Goal: Task Accomplishment & Management: Complete application form

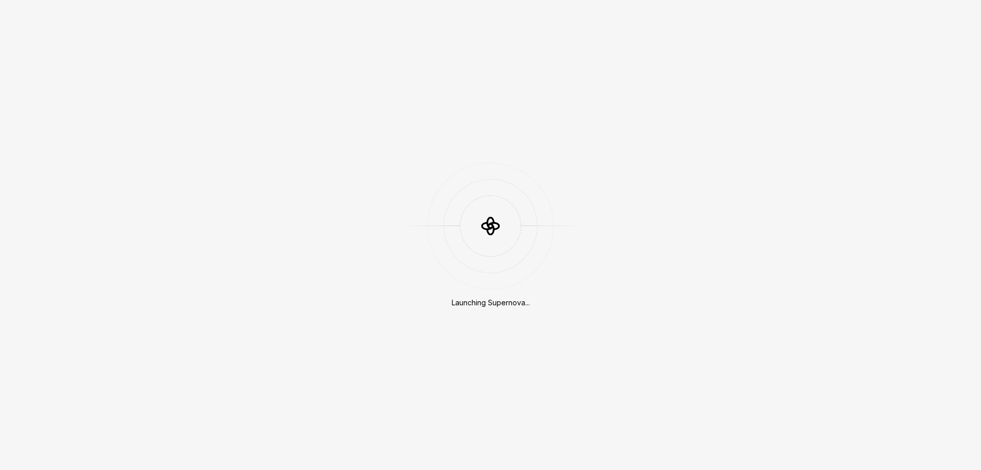
click at [515, 239] on div at bounding box center [490, 226] width 127 height 127
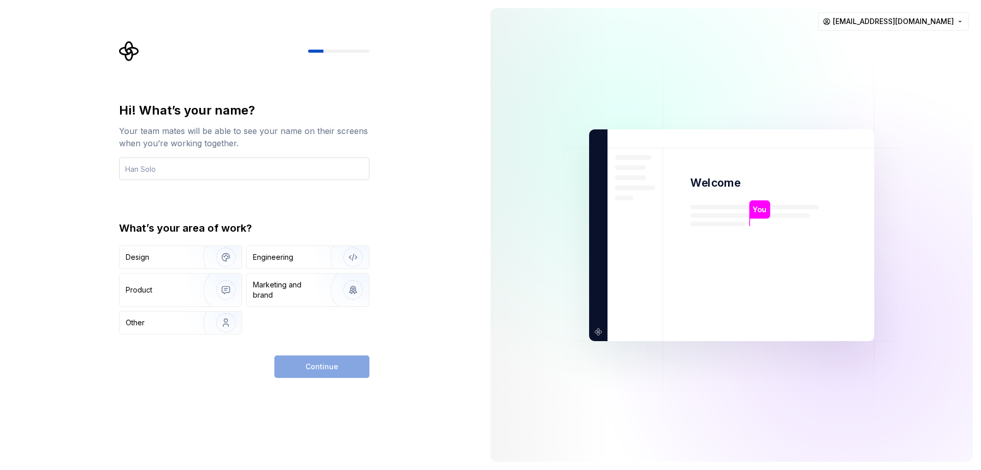
click at [270, 174] on input "text" at bounding box center [244, 168] width 250 height 22
type input "Jhkachhadiya"
click at [184, 257] on div "Design" at bounding box center [158, 257] width 64 height 10
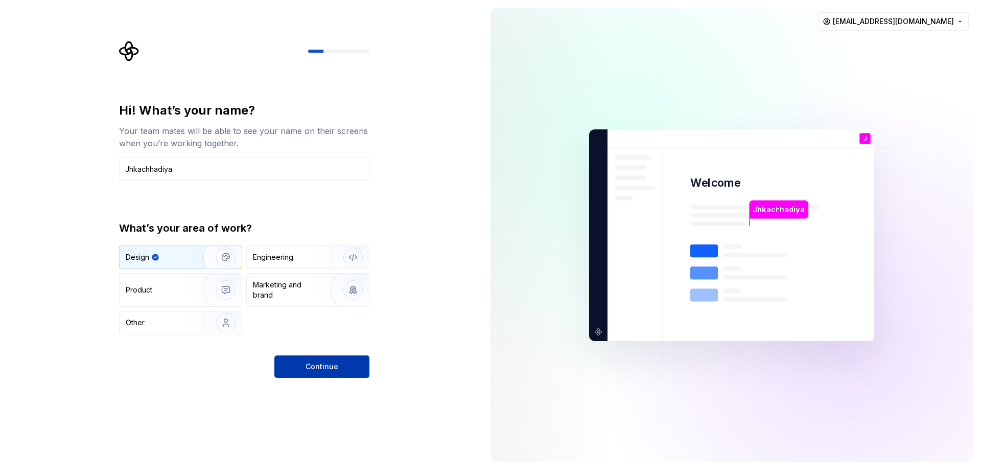
click at [318, 361] on span "Continue" at bounding box center [322, 366] width 33 height 10
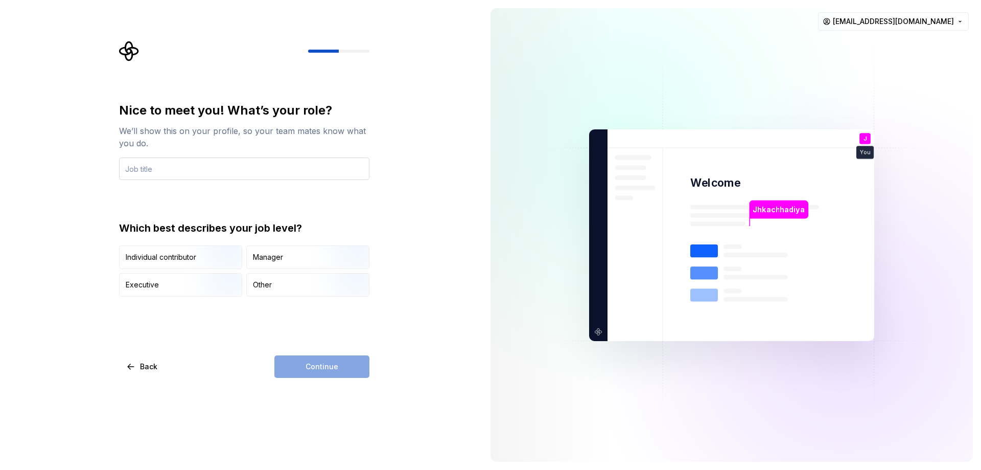
click at [196, 167] on input "text" at bounding box center [244, 168] width 250 height 22
type input "developer"
click at [295, 262] on div "Manager" at bounding box center [308, 257] width 122 height 22
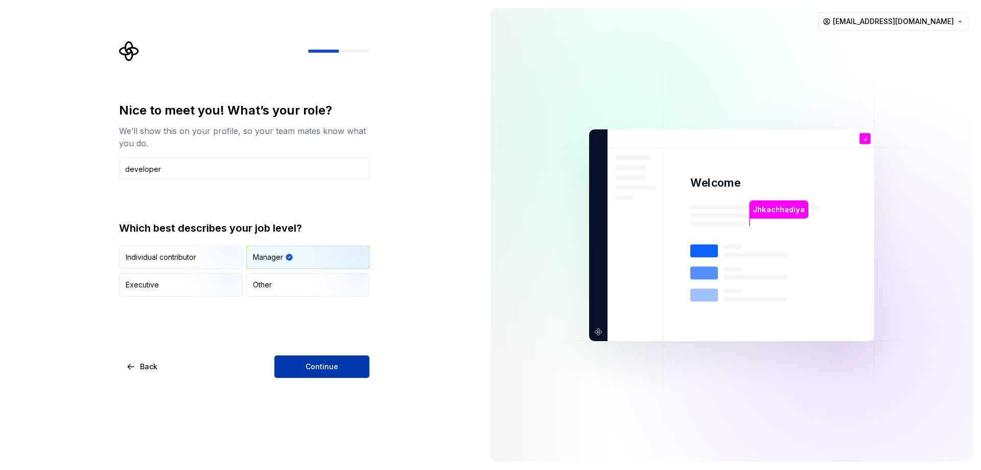
click at [325, 368] on span "Continue" at bounding box center [322, 366] width 33 height 10
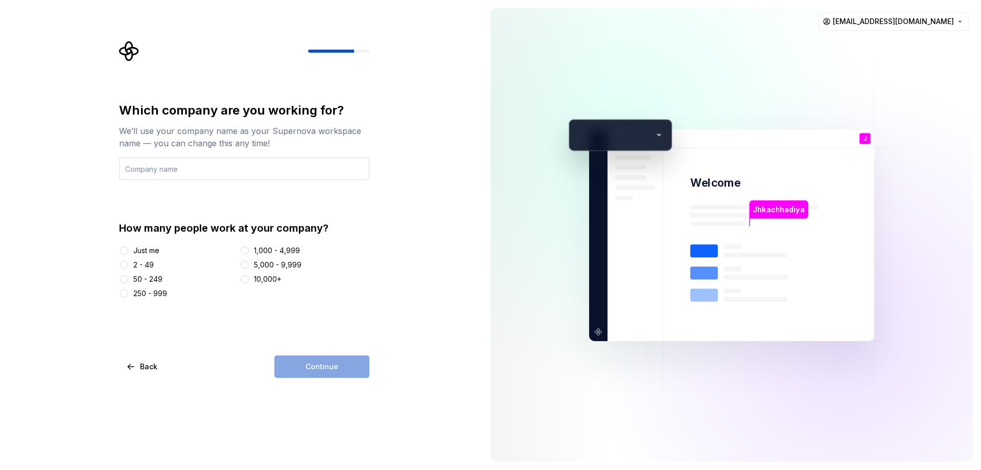
click at [250, 171] on input "text" at bounding box center [244, 168] width 250 height 22
click at [148, 257] on div "Just me 2 - 49 50 - 249 250 - 999 1,000 - 4,999 5,000 - 9,999 10,000+" at bounding box center [244, 271] width 250 height 53
click at [154, 249] on div "Just me" at bounding box center [146, 250] width 26 height 10
click at [133, 250] on div "Just me" at bounding box center [177, 250] width 117 height 10
click at [121, 253] on button "Just me" at bounding box center [124, 250] width 8 height 8
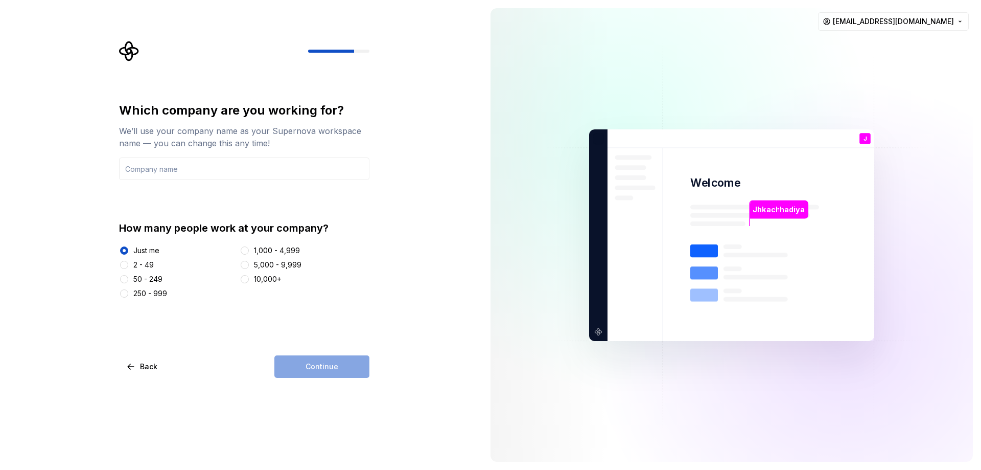
click at [304, 375] on div "Continue" at bounding box center [321, 366] width 95 height 22
drag, startPoint x: 170, startPoint y: 159, endPoint x: 170, endPoint y: 168, distance: 8.7
click at [170, 164] on div "Which company are you working for? We’ll use your company name as your Supernov…" at bounding box center [244, 141] width 250 height 78
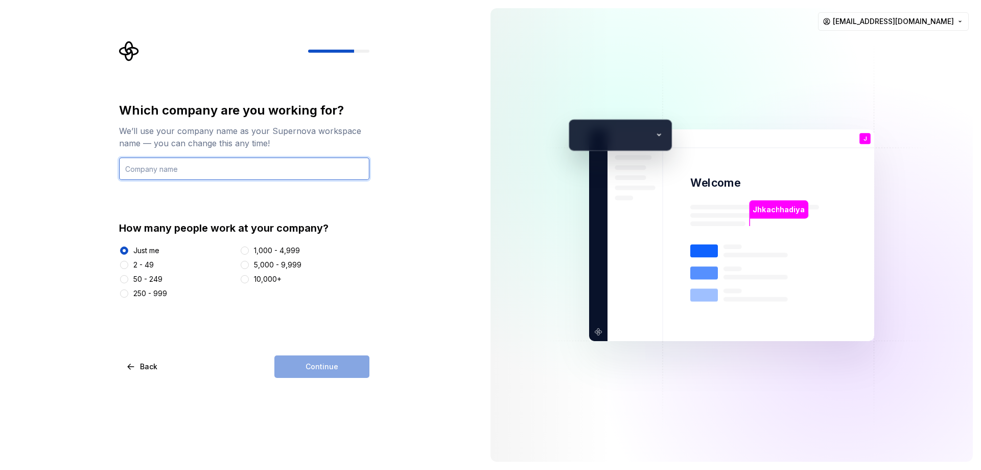
click at [170, 168] on input "text" at bounding box center [244, 168] width 250 height 22
click at [170, 161] on input "asasd" at bounding box center [244, 168] width 250 height 22
type input "no"
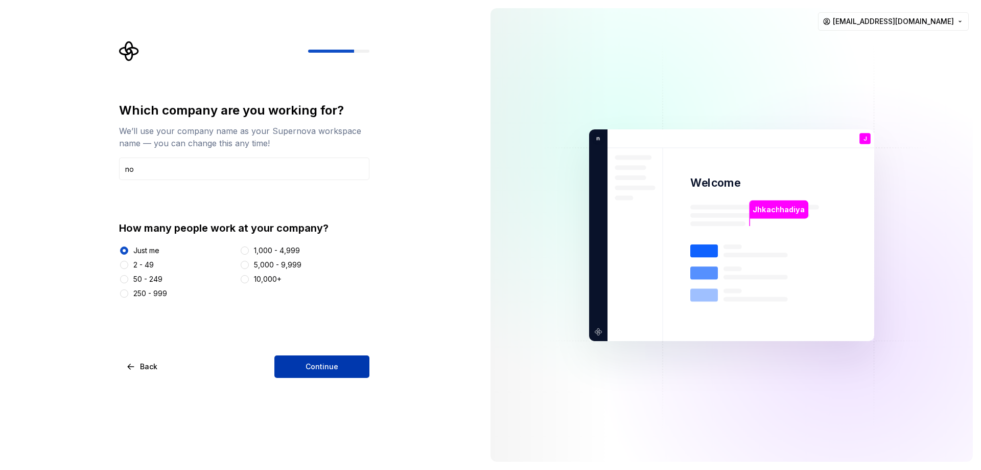
click at [342, 376] on button "Continue" at bounding box center [321, 366] width 95 height 22
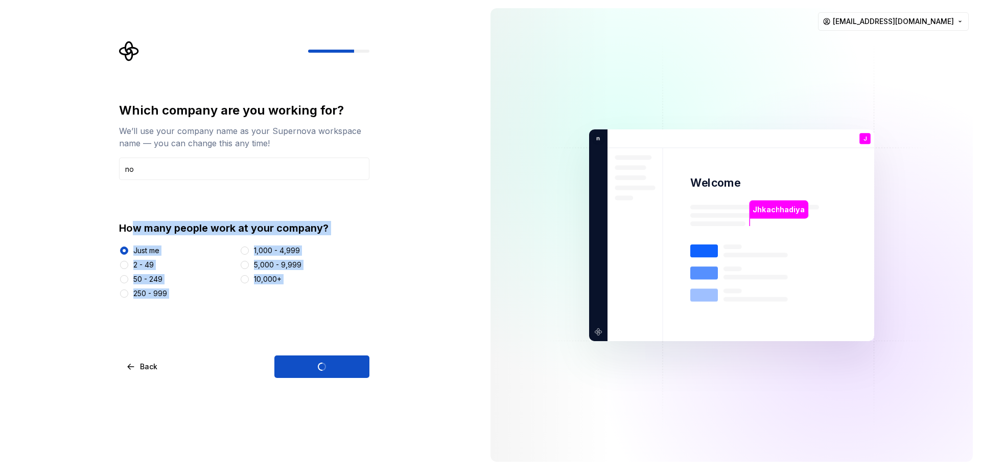
drag, startPoint x: 451, startPoint y: 362, endPoint x: 134, endPoint y: 188, distance: 362.3
click at [134, 193] on div "Which company are you working for? We’ll use your company name as your Supernov…" at bounding box center [241, 235] width 482 height 470
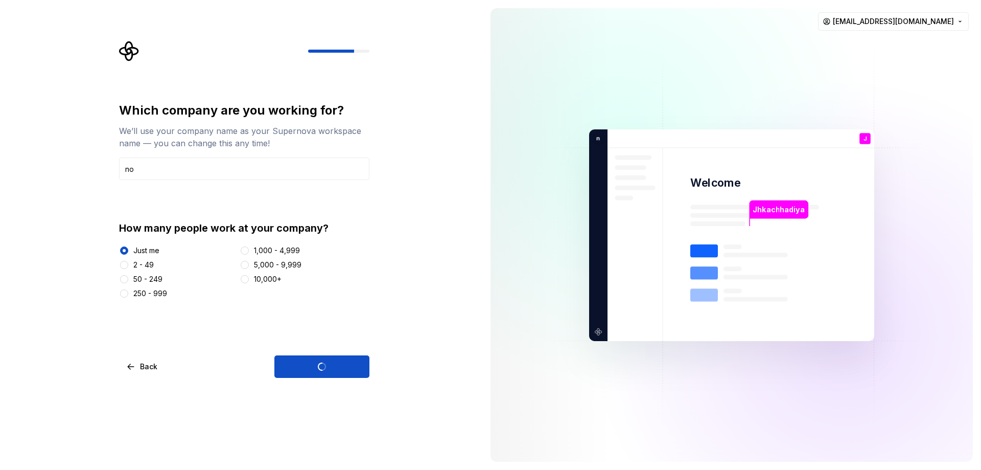
click at [71, 84] on div "Which company are you working for? We’ll use your company name as your Supernov…" at bounding box center [241, 235] width 482 height 470
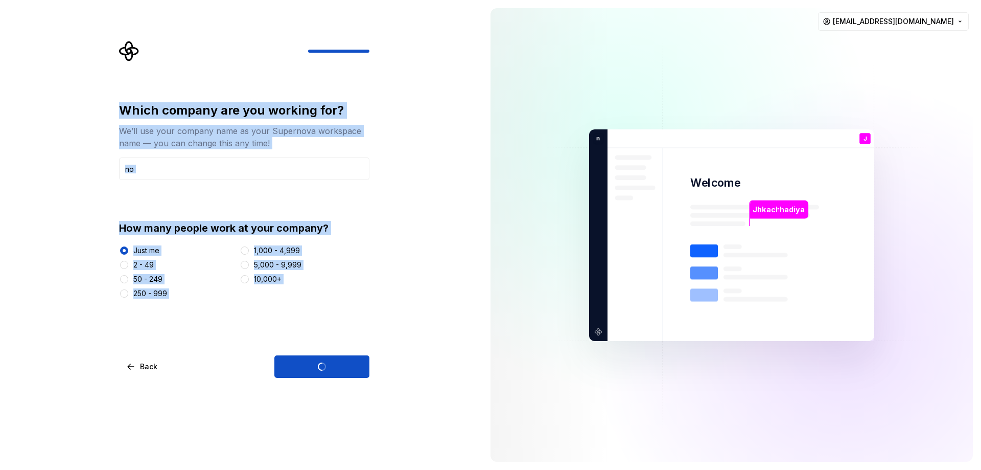
drag, startPoint x: 54, startPoint y: 34, endPoint x: 409, endPoint y: 347, distance: 473.6
click at [405, 344] on div "Which company are you working for? We’ll use your company name as your Supernov…" at bounding box center [241, 235] width 482 height 470
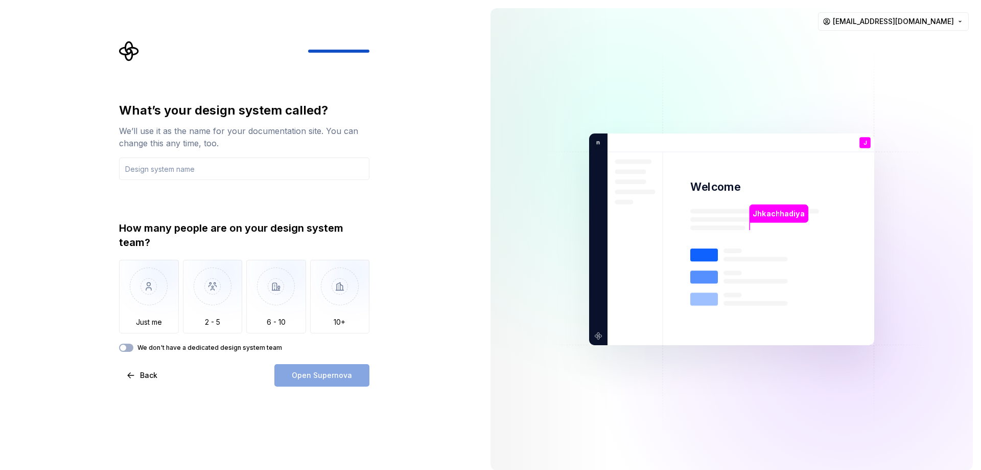
click at [412, 357] on div "What’s your design system called? We’ll use it as the name for your documentati…" at bounding box center [241, 239] width 482 height 478
click at [181, 170] on input "text" at bounding box center [244, 168] width 250 height 22
click at [106, 52] on div "What’s your design system called? We’ll use it as the name for your documentati…" at bounding box center [241, 239] width 482 height 478
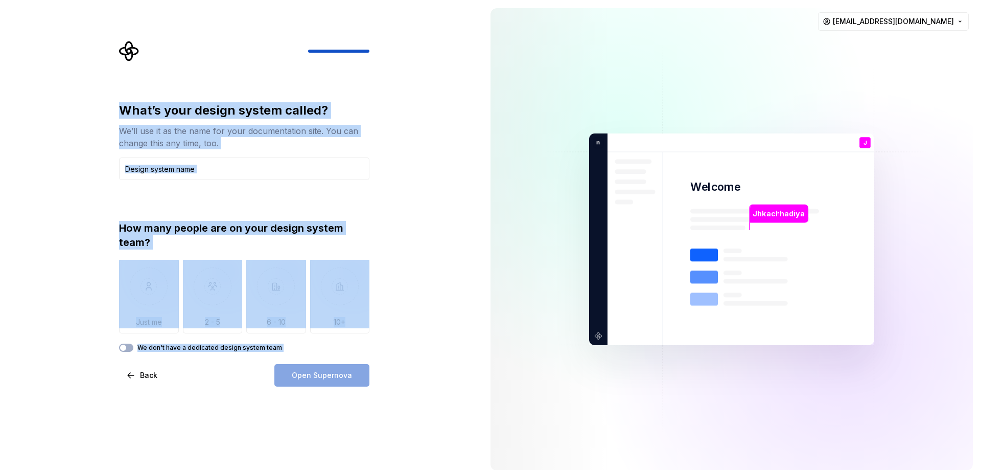
drag, startPoint x: 60, startPoint y: 34, endPoint x: 435, endPoint y: 377, distance: 508.2
click at [435, 377] on div "What’s your design system called? We’ll use it as the name for your documentati…" at bounding box center [241, 239] width 482 height 478
click at [435, 354] on div "What’s your design system called? We’ll use it as the name for your documentati…" at bounding box center [241, 239] width 482 height 478
drag, startPoint x: 140, startPoint y: 193, endPoint x: 307, endPoint y: 377, distance: 248.9
click at [301, 377] on div "What’s your design system called? We’ll use it as the name for your documentati…" at bounding box center [241, 239] width 482 height 478
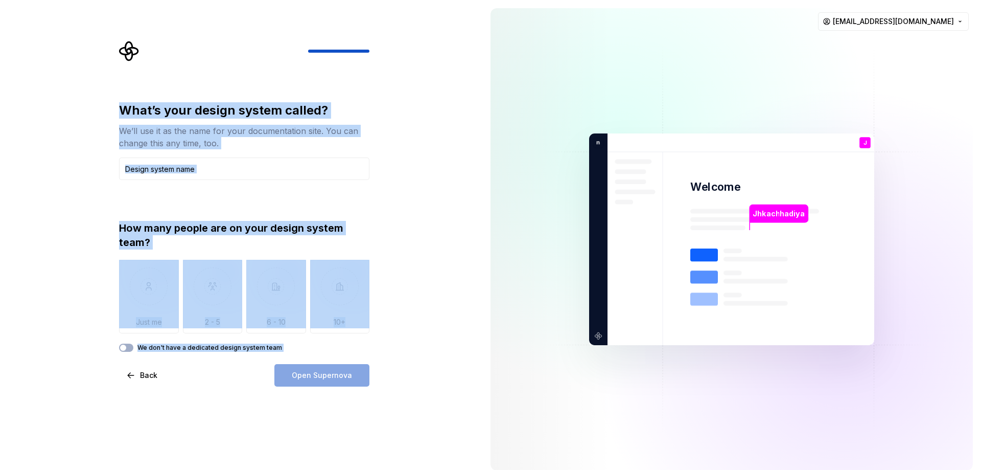
click at [384, 313] on div "What’s your design system called? We’ll use it as the name for your documentati…" at bounding box center [241, 239] width 482 height 478
drag, startPoint x: 297, startPoint y: 294, endPoint x: 32, endPoint y: 103, distance: 327.3
click at [36, 107] on div "What’s your design system called? We’ll use it as the name for your documentati…" at bounding box center [241, 239] width 482 height 478
click at [24, 99] on div "What’s your design system called? We’ll use it as the name for your documentati…" at bounding box center [241, 239] width 482 height 478
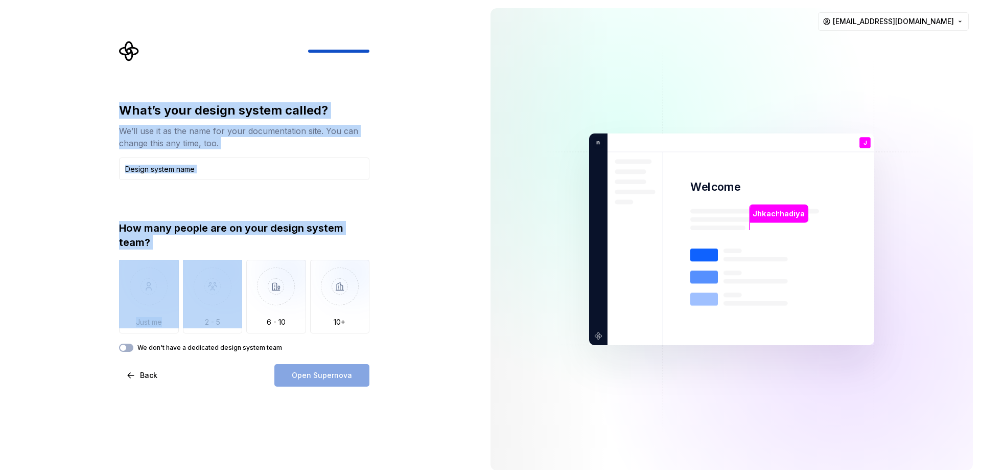
drag, startPoint x: 94, startPoint y: 113, endPoint x: 433, endPoint y: 212, distance: 353.5
click at [275, 301] on div "What’s your design system called? We’ll use it as the name for your documentati…" at bounding box center [241, 239] width 482 height 478
click at [433, 195] on div "What’s your design system called? We’ll use it as the name for your documentati…" at bounding box center [241, 239] width 482 height 478
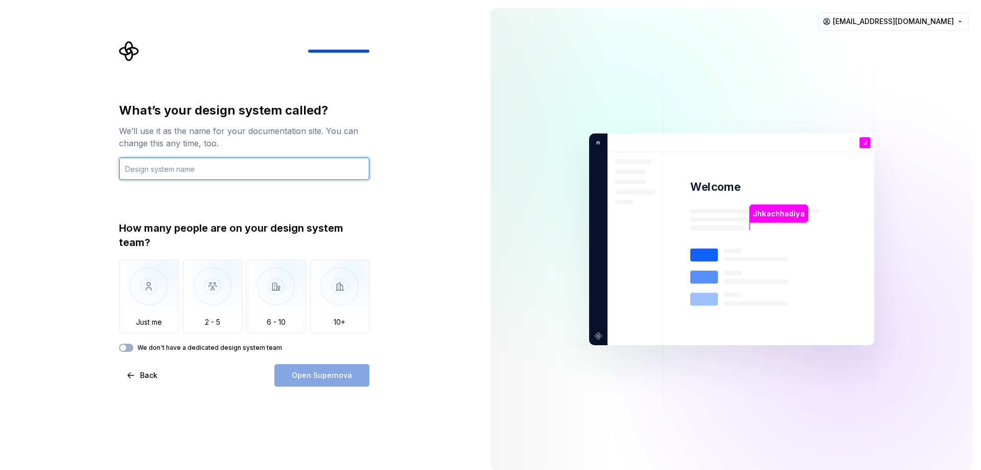
click at [212, 175] on input "text" at bounding box center [244, 168] width 250 height 22
type input "deee"
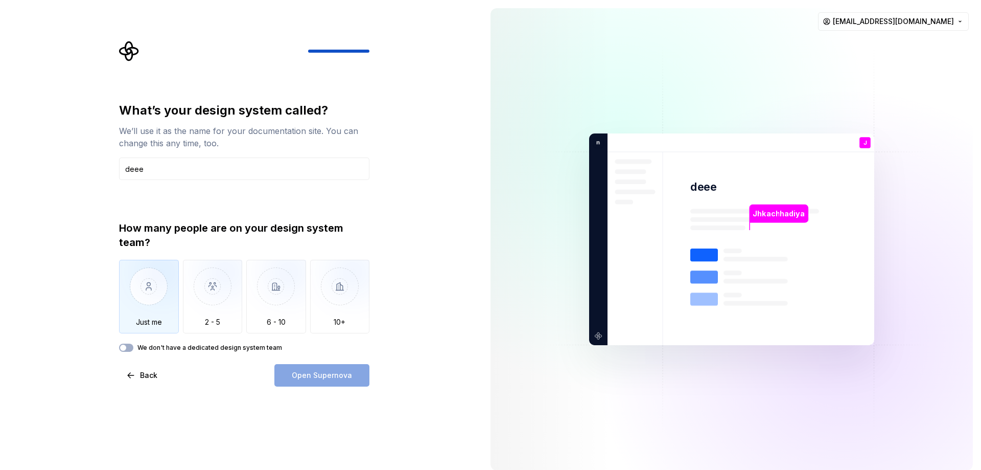
click at [156, 314] on img "button" at bounding box center [149, 294] width 60 height 68
click at [306, 369] on button "Open Supernova" at bounding box center [321, 375] width 95 height 22
drag, startPoint x: 719, startPoint y: 274, endPoint x: 755, endPoint y: 333, distance: 69.1
click at [755, 333] on icon at bounding box center [754, 294] width 129 height 92
click at [712, 305] on rect at bounding box center [704, 298] width 28 height 13
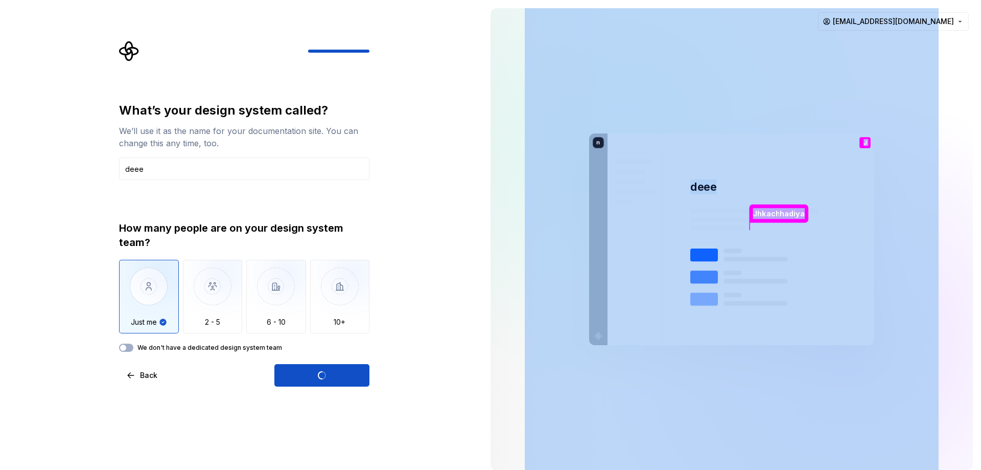
drag, startPoint x: 722, startPoint y: 262, endPoint x: 725, endPoint y: 219, distance: 43.0
click at [728, 200] on div "Jhkachhadiya deee J You developer T B +3 n o Thomas Brooke Jamie" at bounding box center [731, 239] width 285 height 212
click at [768, 177] on img at bounding box center [732, 239] width 414 height 483
click at [651, 234] on img at bounding box center [732, 239] width 414 height 483
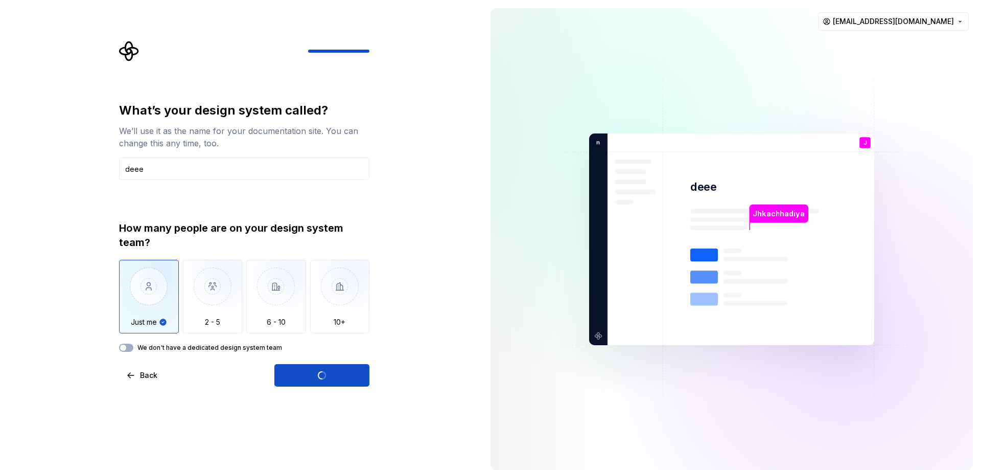
click at [971, 363] on div at bounding box center [845, 342] width 511 height 511
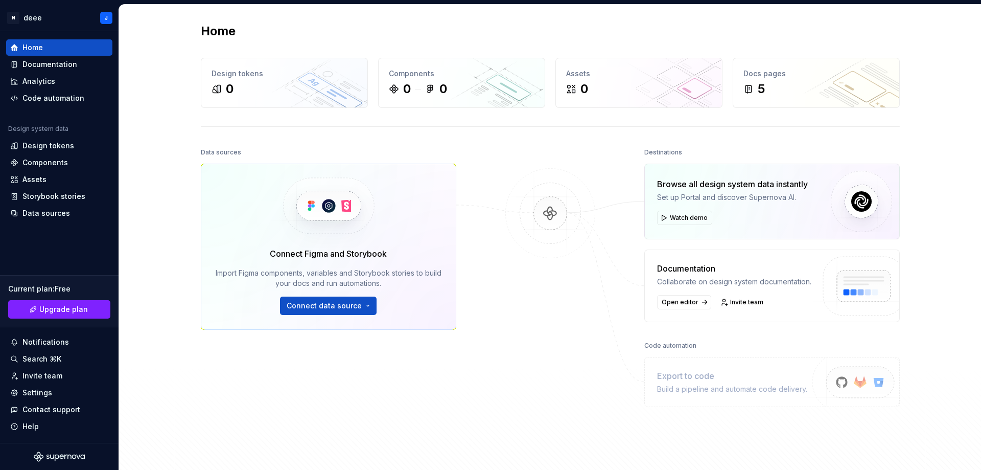
drag, startPoint x: 532, startPoint y: 349, endPoint x: 523, endPoint y: 346, distance: 8.9
click at [531, 349] on div at bounding box center [550, 286] width 102 height 282
click at [333, 302] on span "Connect data source" at bounding box center [324, 305] width 75 height 10
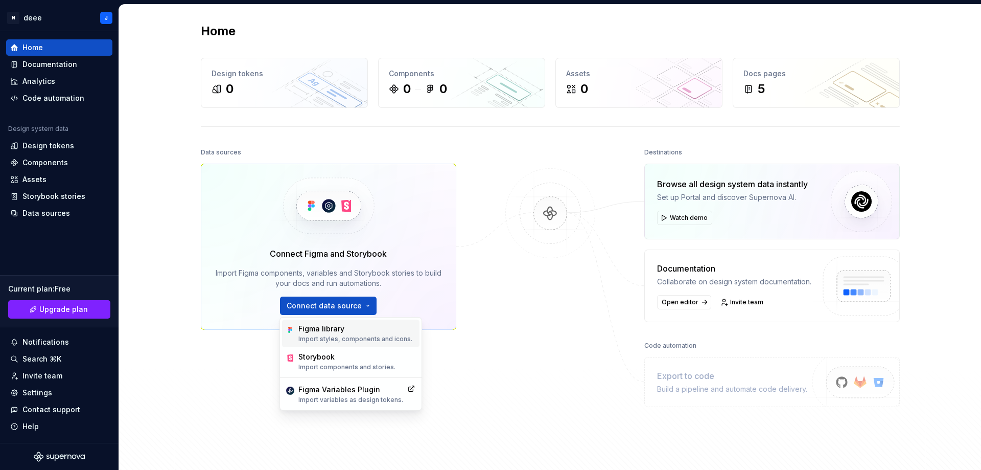
click at [323, 324] on div "Figma library" at bounding box center [355, 328] width 114 height 10
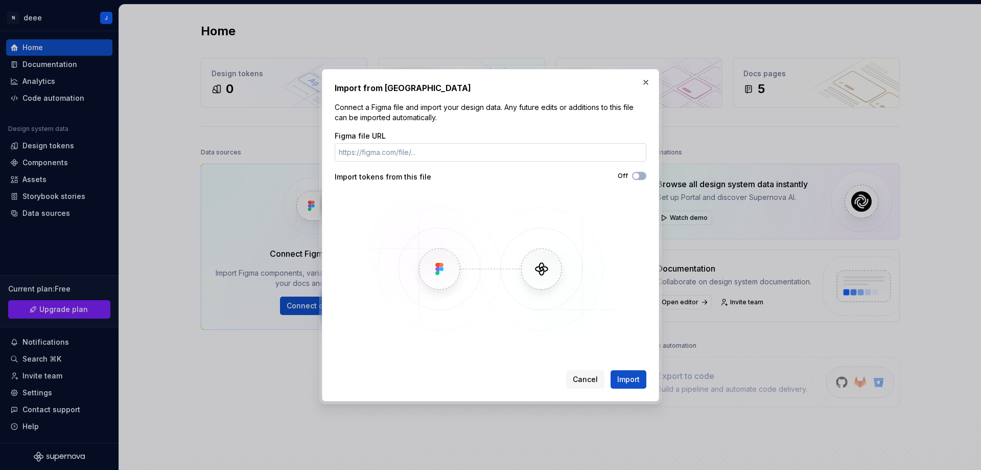
click at [371, 152] on input "Figma file URL" at bounding box center [491, 152] width 312 height 18
click at [393, 157] on input "Figma file URL" at bounding box center [491, 152] width 312 height 18
paste input "https://www.figma.com/design/ZarnaN4CoL2mdOkRLOdcS4/Minimal-Landing-Page-Design…"
type input "https://www.figma.com/design/ZarnaN4CoL2mdOkRLOdcS4/Minimal-Landing-Page-Design…"
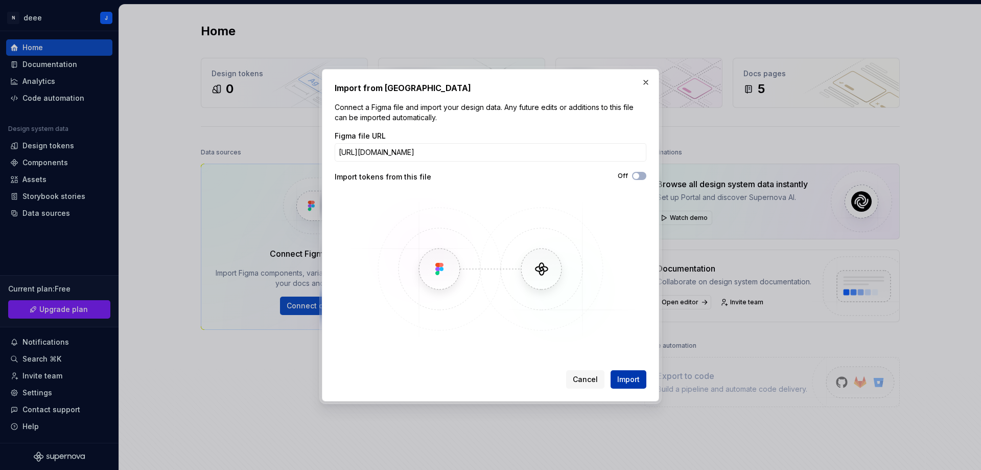
click at [634, 384] on button "Import" at bounding box center [629, 379] width 36 height 18
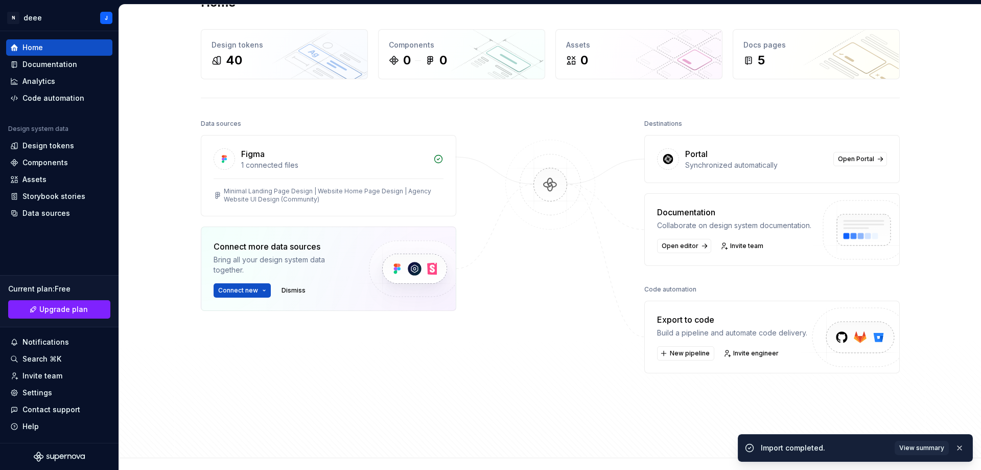
scroll to position [0, 0]
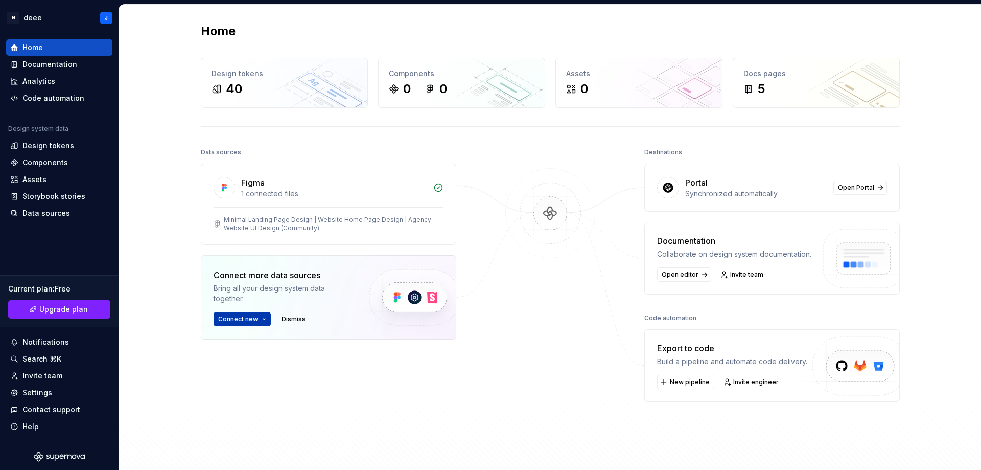
click at [244, 312] on button "Connect new" at bounding box center [242, 319] width 57 height 14
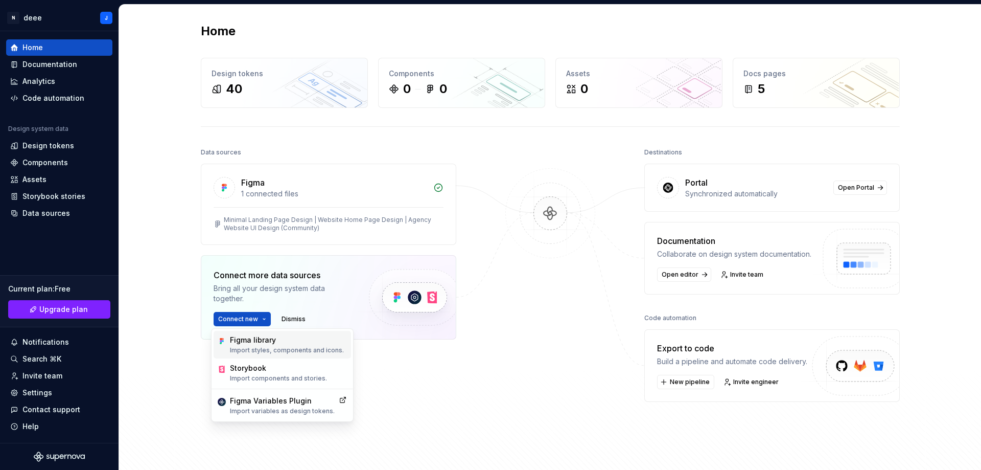
click at [256, 343] on div "Figma library" at bounding box center [287, 340] width 114 height 10
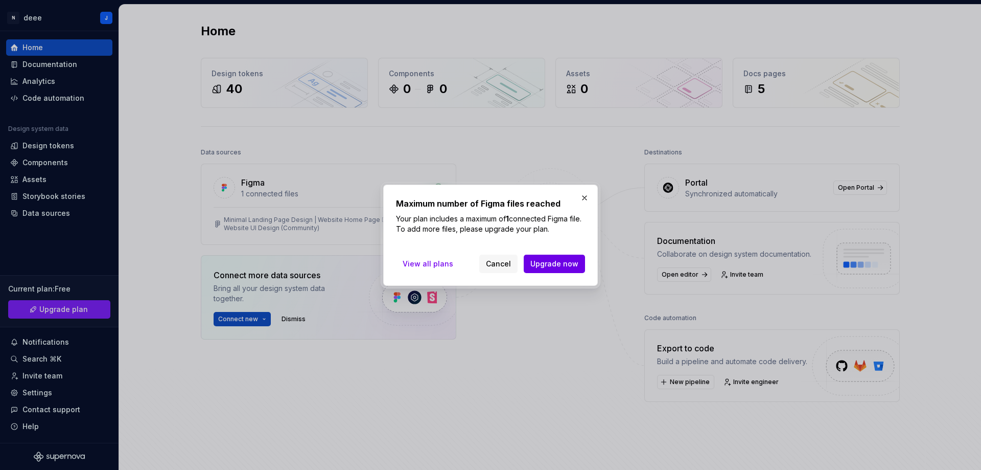
click at [552, 261] on span "Upgrade now" at bounding box center [554, 264] width 48 height 10
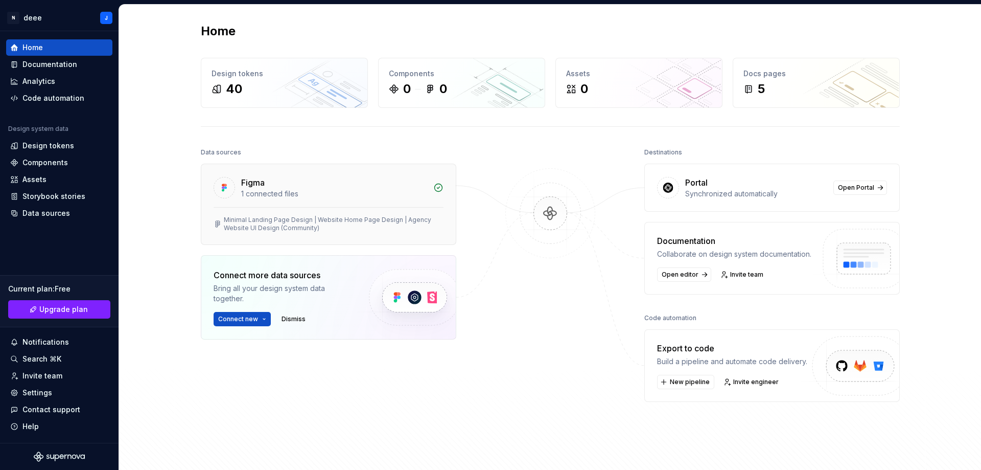
click at [322, 185] on div "Figma" at bounding box center [334, 182] width 186 height 12
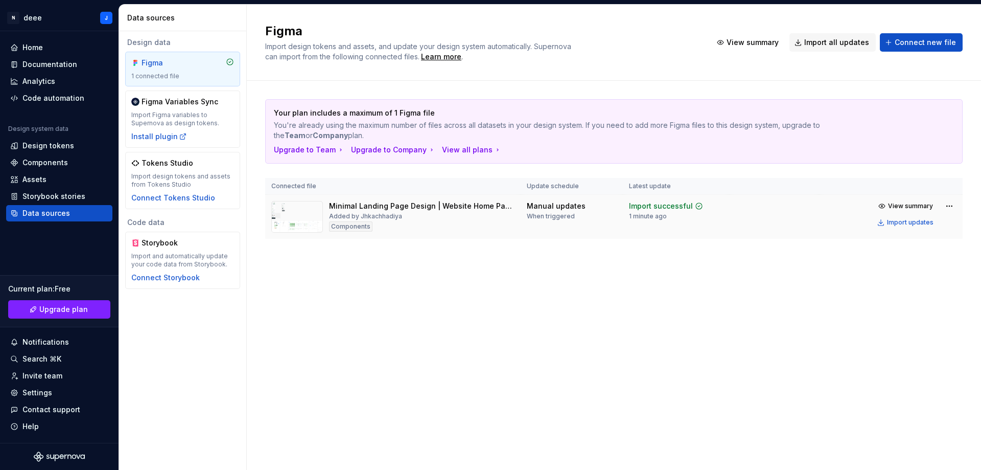
click at [615, 206] on div "Manual updates When triggered" at bounding box center [572, 210] width 90 height 19
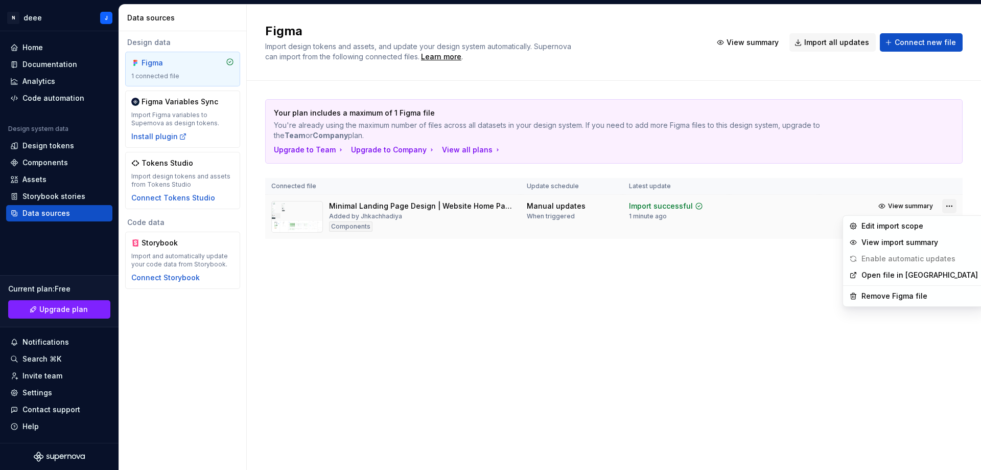
click at [952, 206] on html "N deee J Home Documentation Analytics Code automation Design system data Design…" at bounding box center [490, 235] width 981 height 470
click at [505, 272] on html "N deee J Home Documentation Analytics Code automation Design system data Design…" at bounding box center [490, 235] width 981 height 470
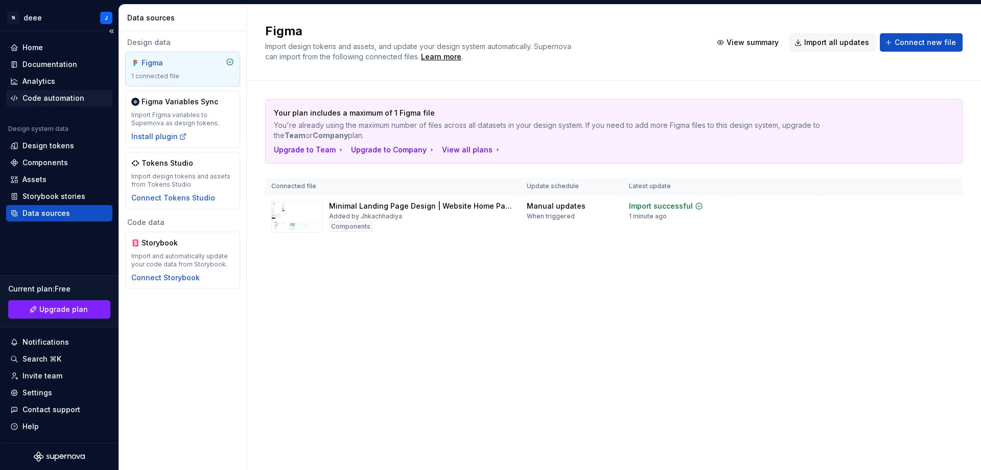
click at [61, 96] on div "Code automation" at bounding box center [53, 98] width 62 height 10
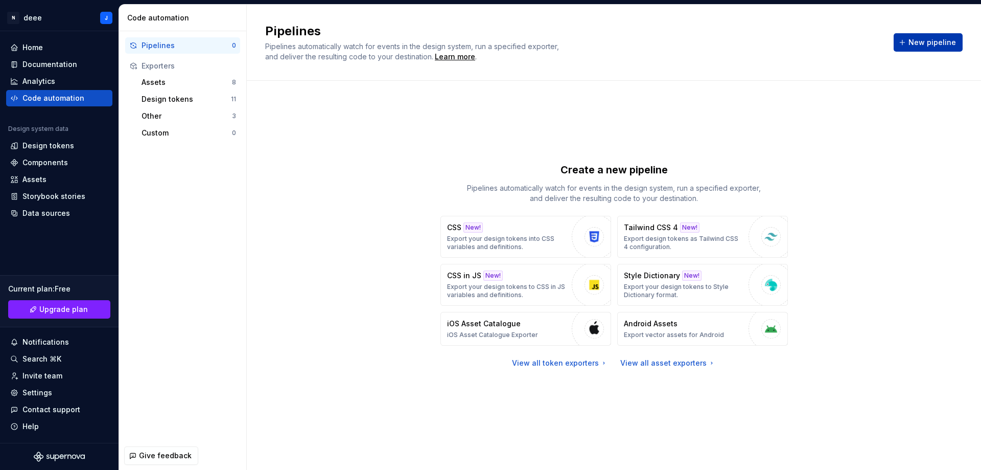
click at [930, 42] on span "New pipeline" at bounding box center [933, 42] width 48 height 10
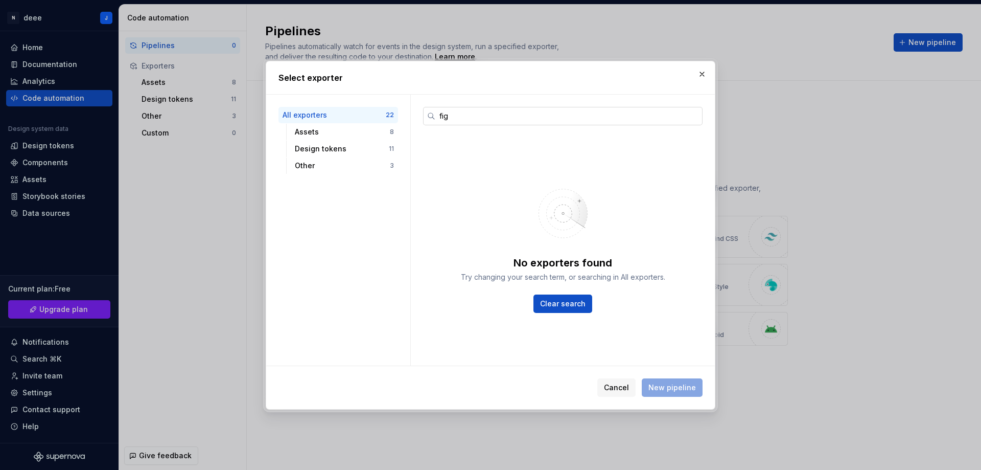
type input "figm"
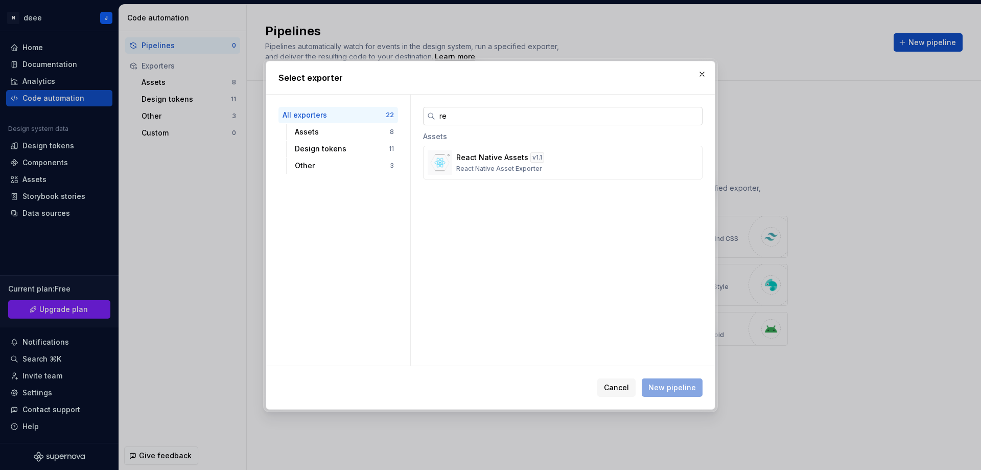
type input "r"
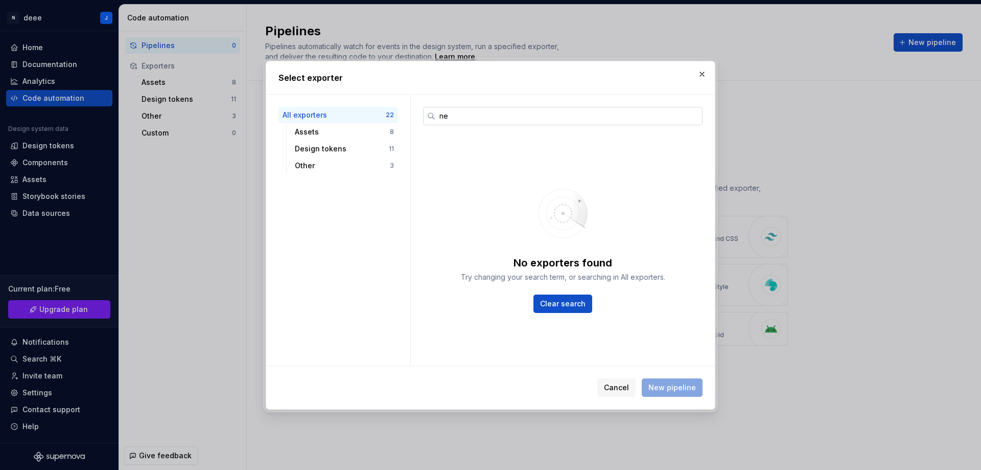
type input "nex"
type input "h"
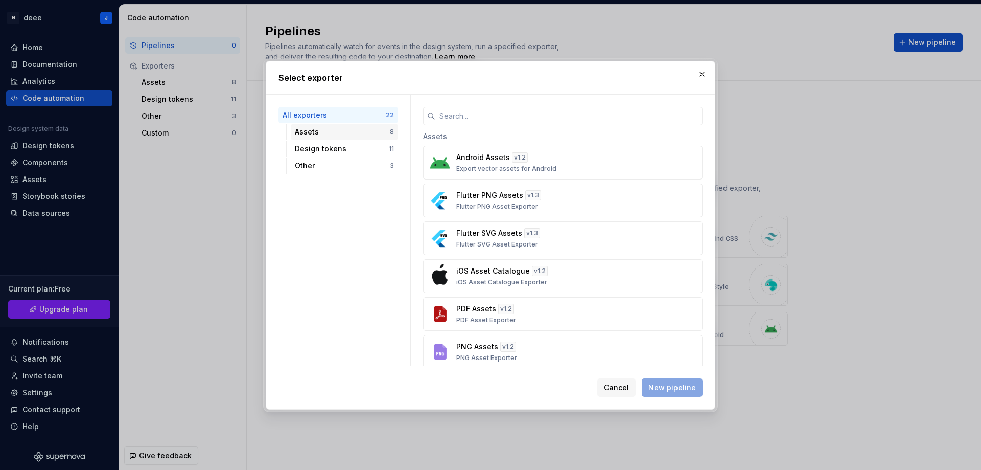
click at [324, 136] on div "Assets" at bounding box center [342, 132] width 95 height 10
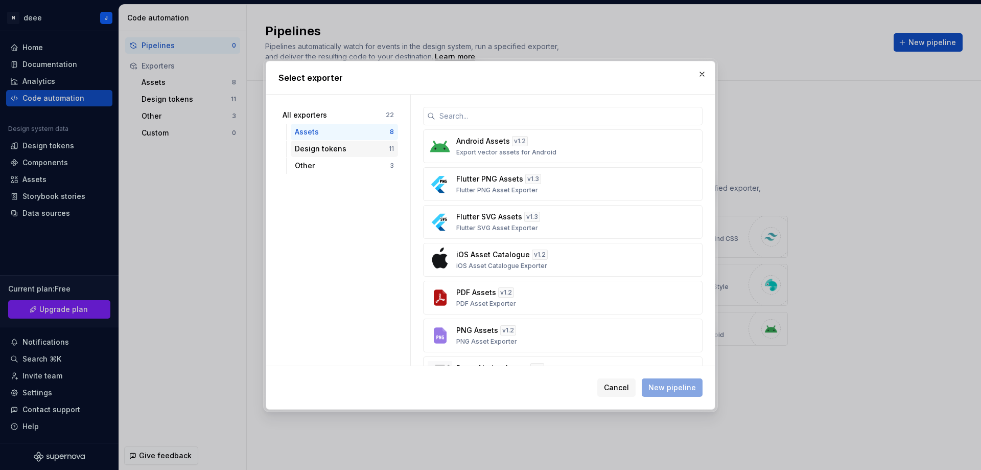
click at [328, 150] on div "Design tokens" at bounding box center [342, 149] width 94 height 10
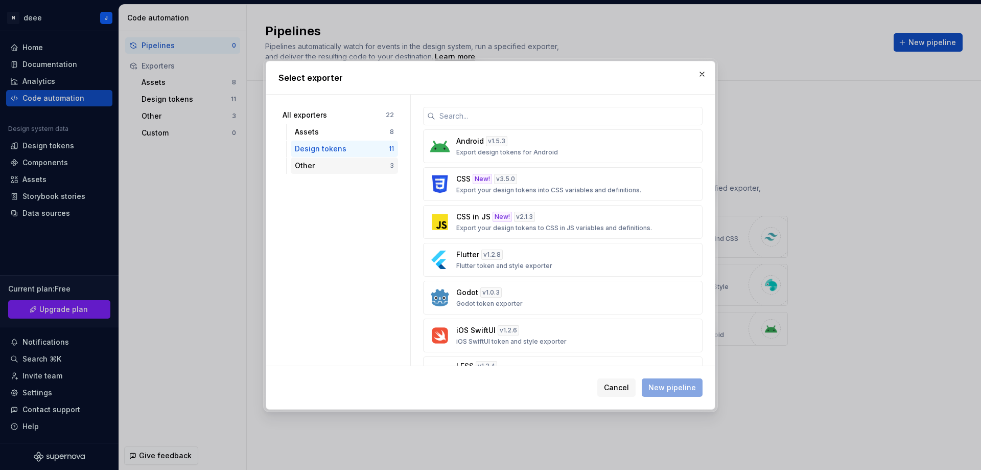
click at [327, 169] on div "Other" at bounding box center [342, 165] width 95 height 10
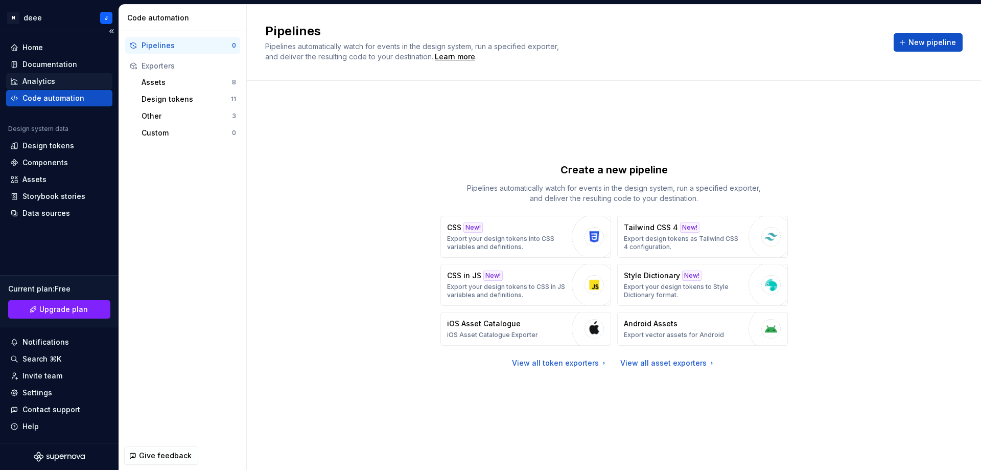
click at [76, 81] on div "Analytics" at bounding box center [59, 81] width 98 height 10
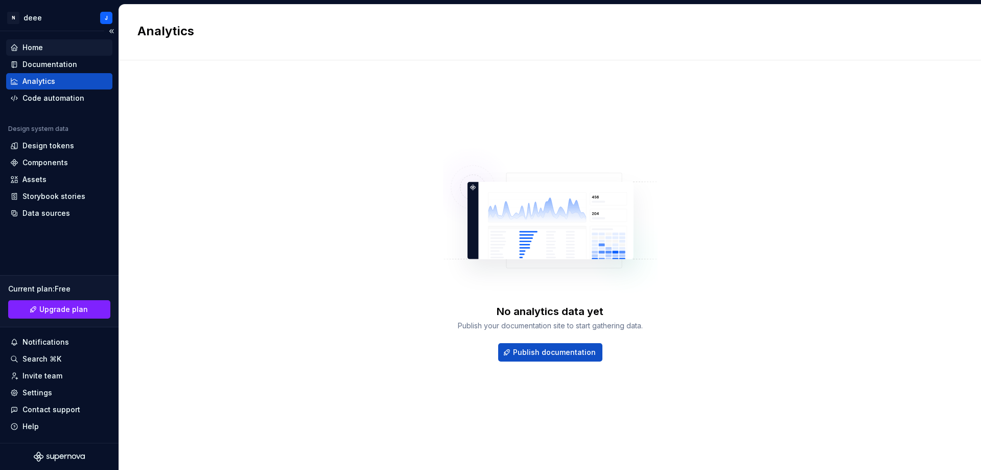
click at [39, 49] on div "Home" at bounding box center [32, 47] width 20 height 10
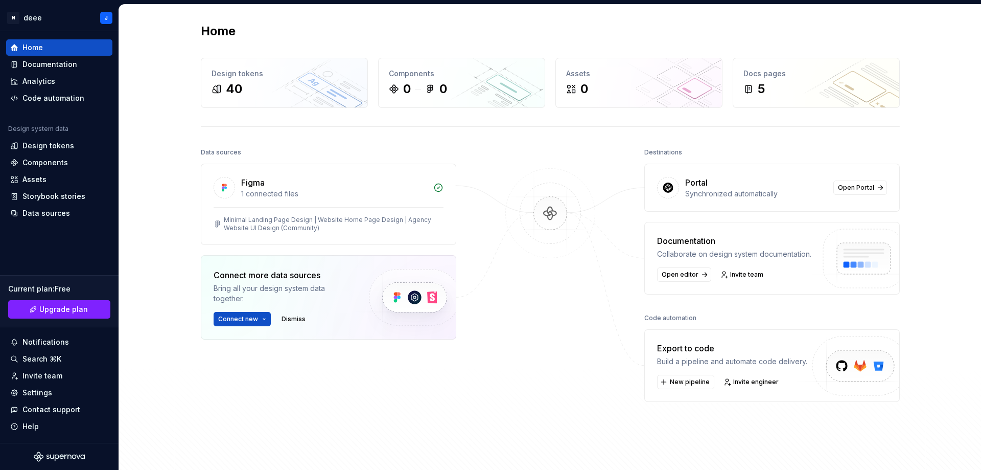
click at [481, 417] on div "Data sources Figma 1 connected files Minimal Landing Page Design | Website Home…" at bounding box center [550, 306] width 699 height 322
click at [262, 322] on button "Connect new" at bounding box center [242, 319] width 57 height 14
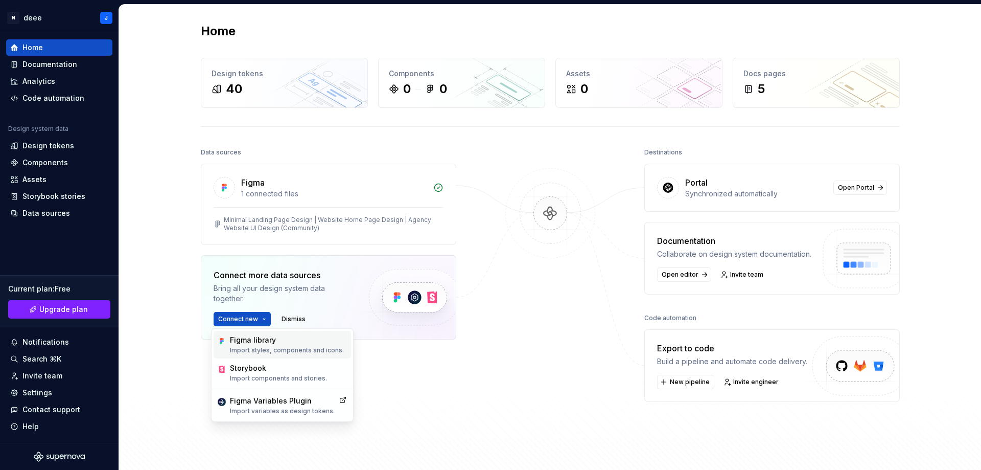
click at [284, 349] on p "Import styles, components and icons." at bounding box center [287, 350] width 114 height 8
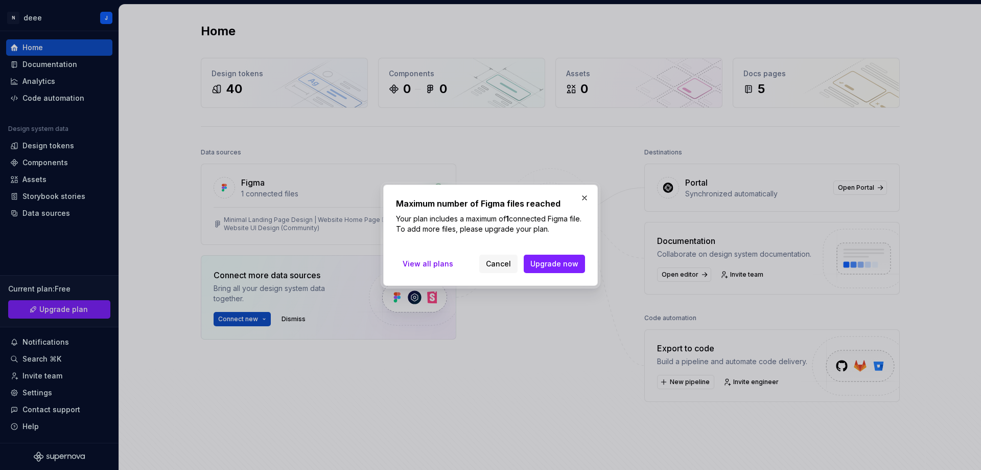
drag, startPoint x: 582, startPoint y: 194, endPoint x: 574, endPoint y: 203, distance: 12.0
click at [582, 194] on button "button" at bounding box center [584, 198] width 14 height 14
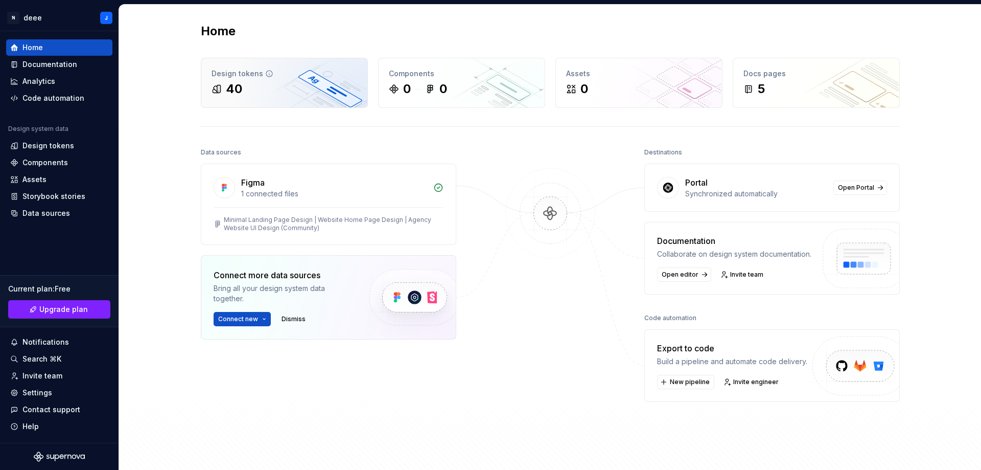
click at [281, 74] on div "Design tokens" at bounding box center [285, 73] width 146 height 10
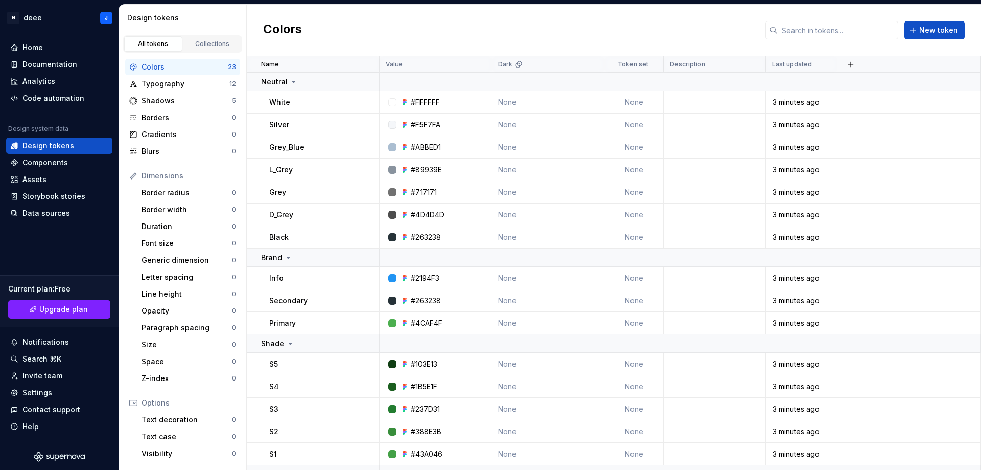
click at [928, 20] on div "Colors New token" at bounding box center [614, 31] width 734 height 52
click at [932, 34] on span "New token" at bounding box center [938, 30] width 39 height 10
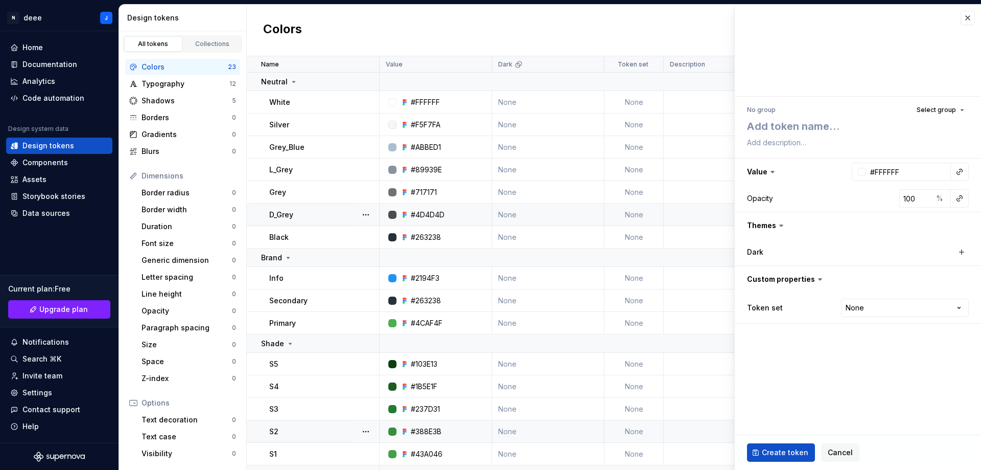
scroll to position [212, 0]
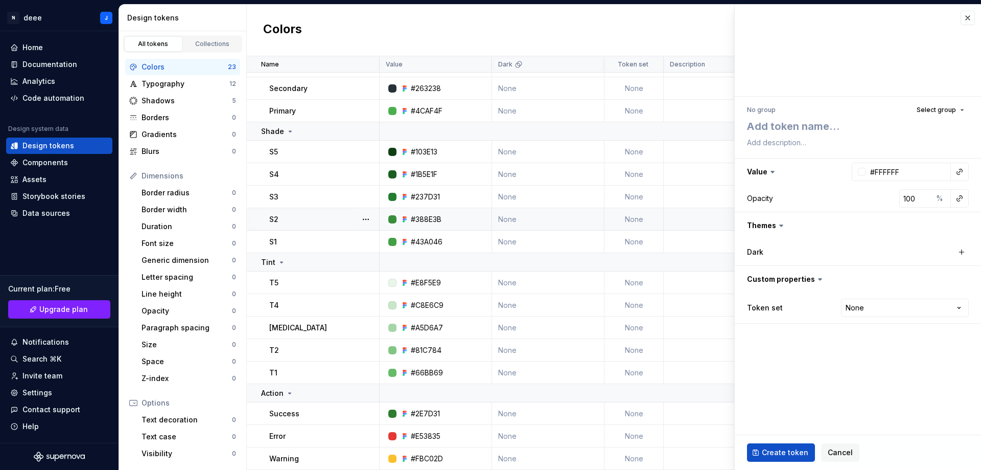
type textarea "*"
